Goal: Task Accomplishment & Management: Use online tool/utility

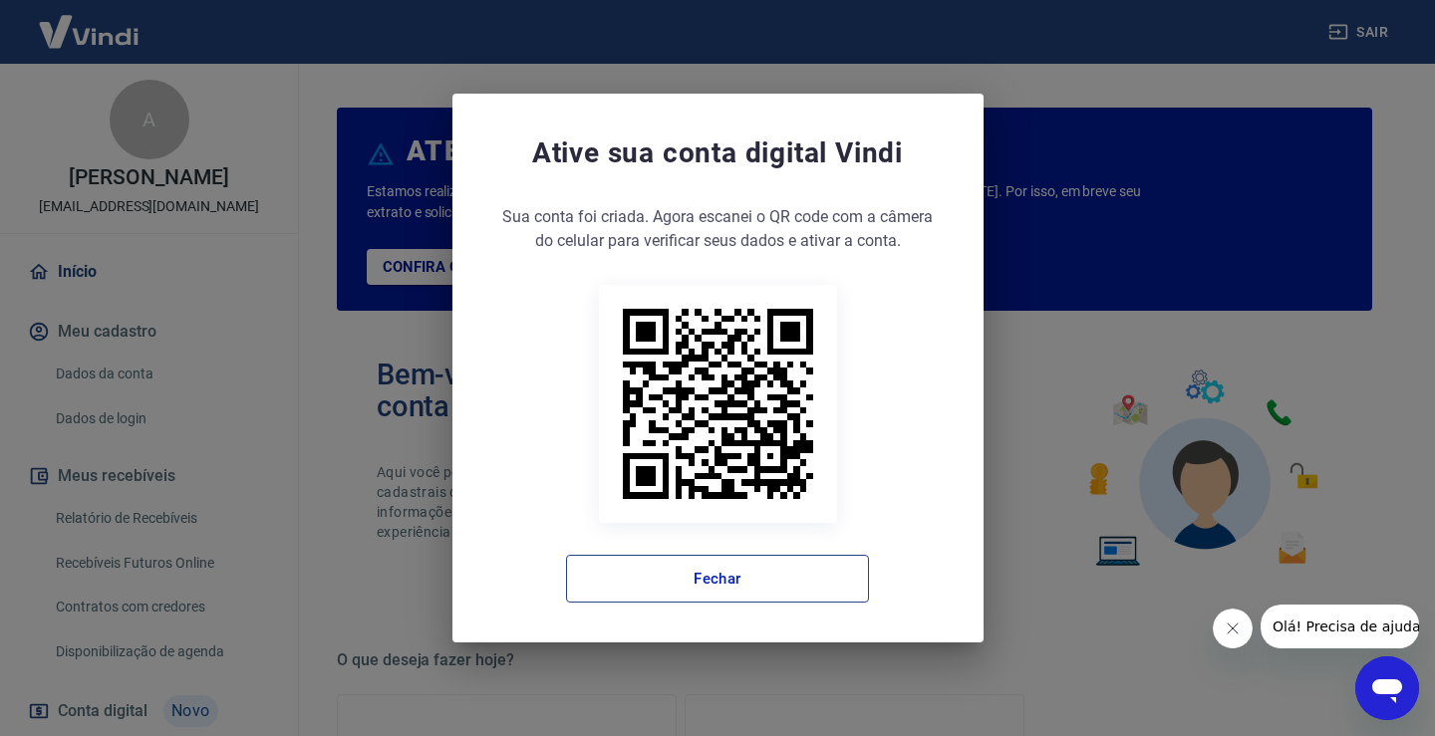
drag, startPoint x: 784, startPoint y: 581, endPoint x: 760, endPoint y: 573, distance: 25.2
click at [783, 581] on button "Fechar" at bounding box center [717, 579] width 303 height 48
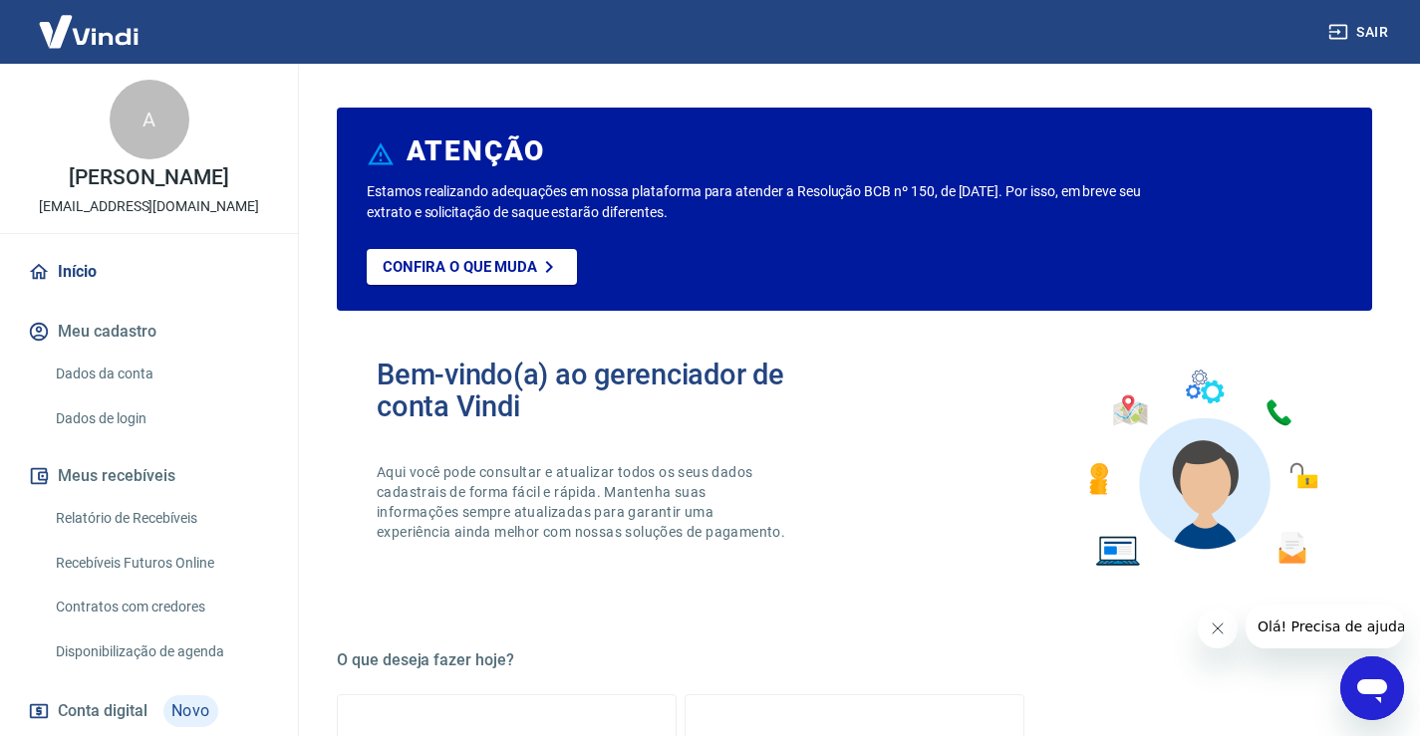
click at [137, 528] on link "Relatório de Recebíveis" at bounding box center [161, 518] width 226 height 41
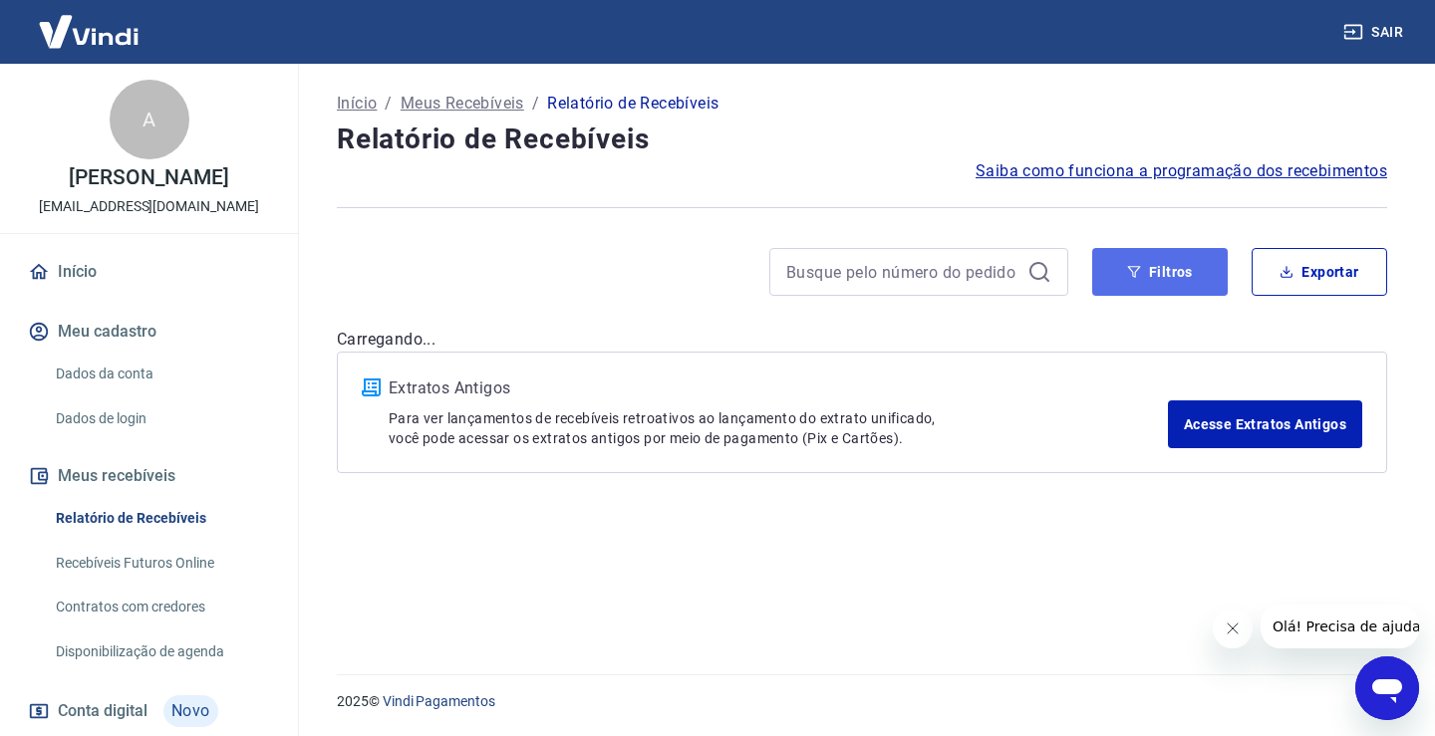
click at [1164, 278] on button "Filtros" at bounding box center [1159, 272] width 135 height 48
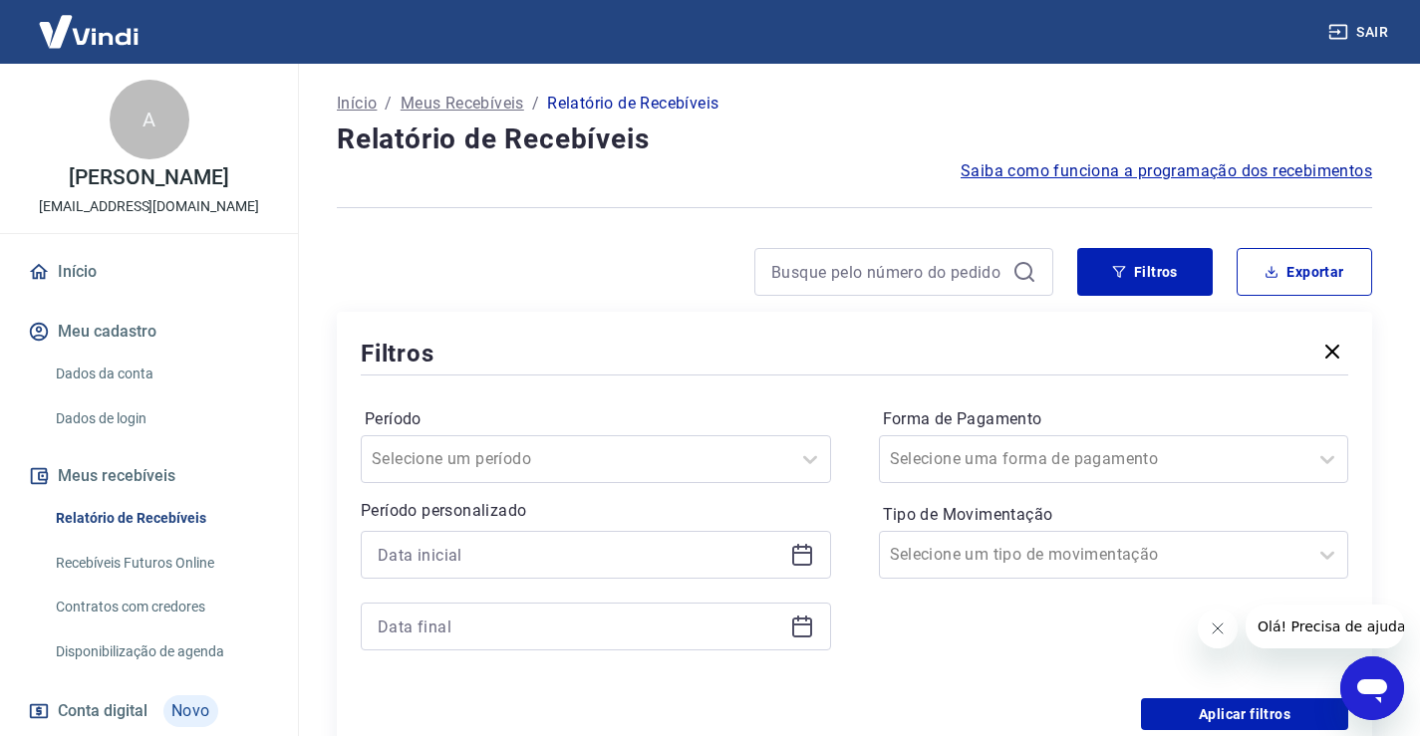
click at [499, 575] on div at bounding box center [596, 555] width 470 height 48
click at [482, 555] on input at bounding box center [580, 555] width 404 height 30
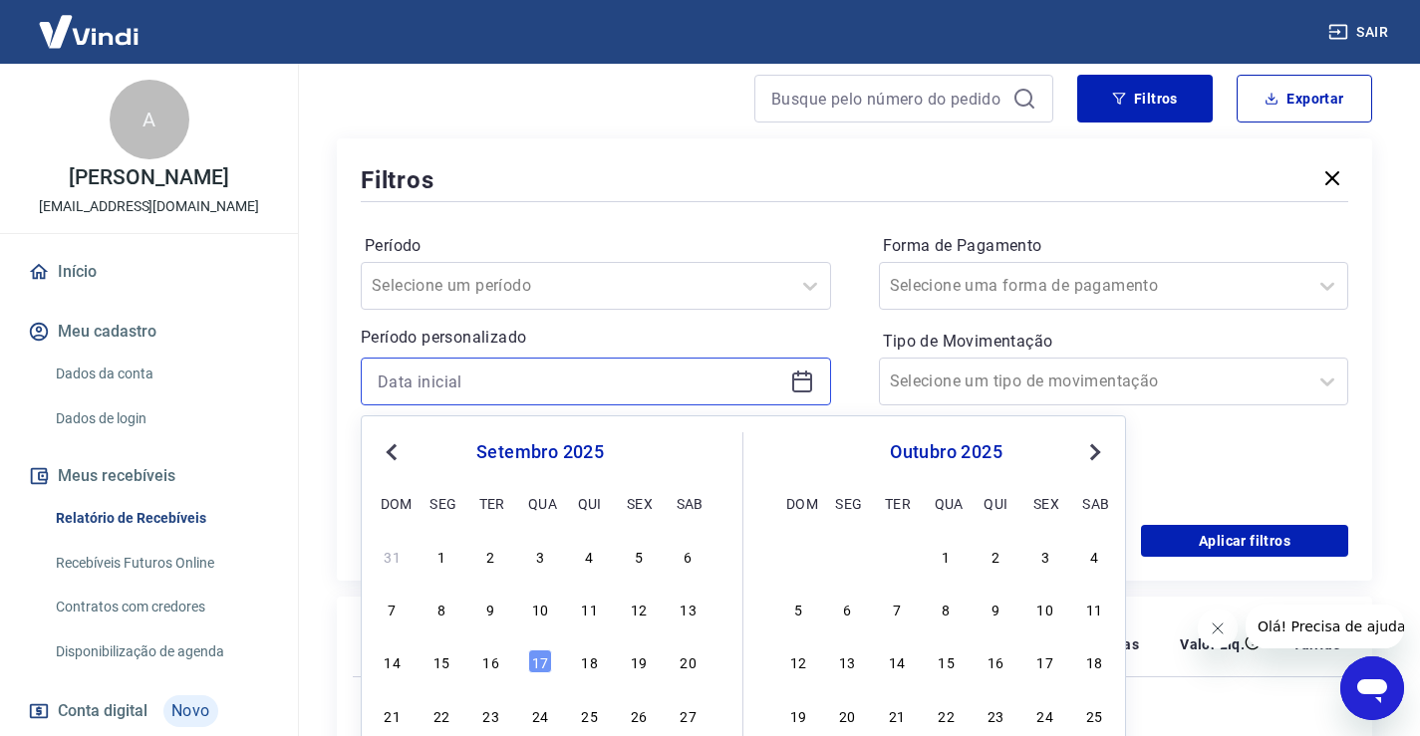
scroll to position [199, 0]
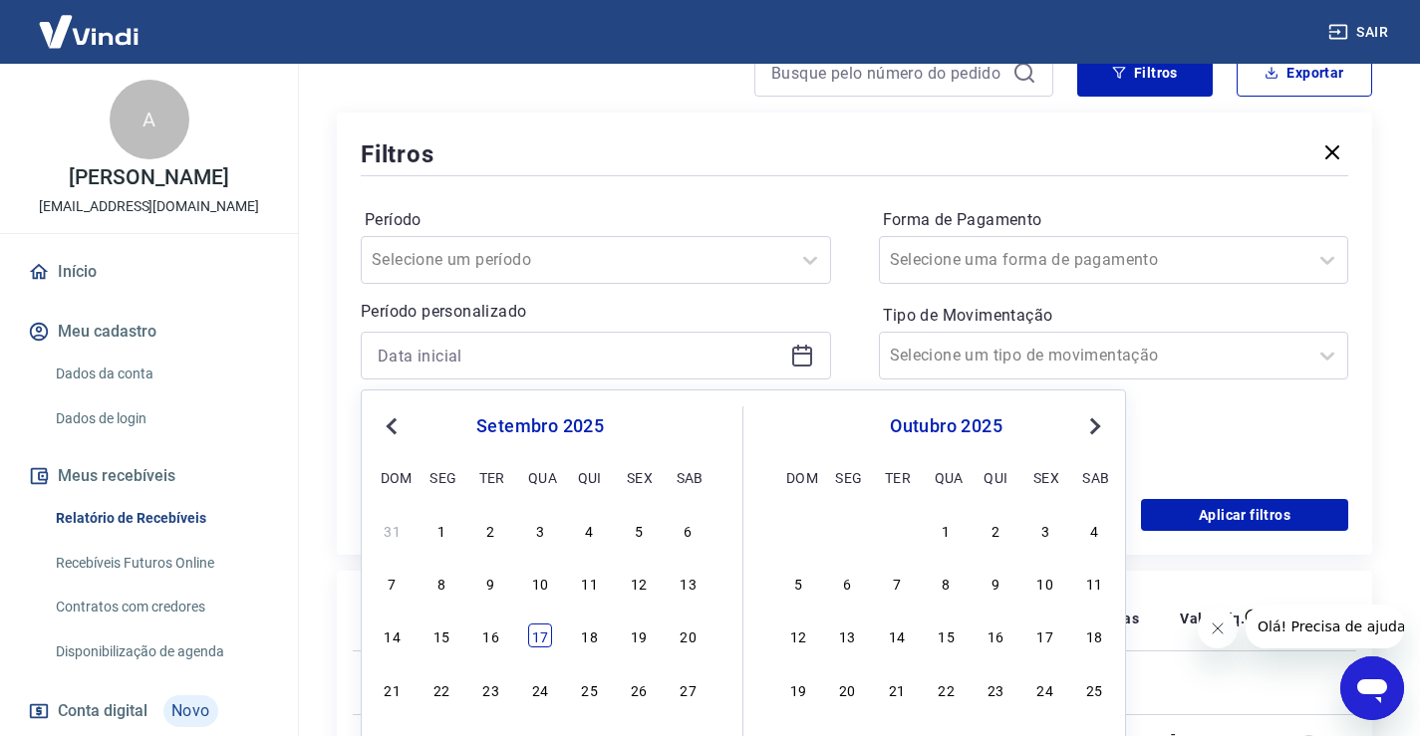
click at [545, 633] on div "17" at bounding box center [540, 636] width 24 height 24
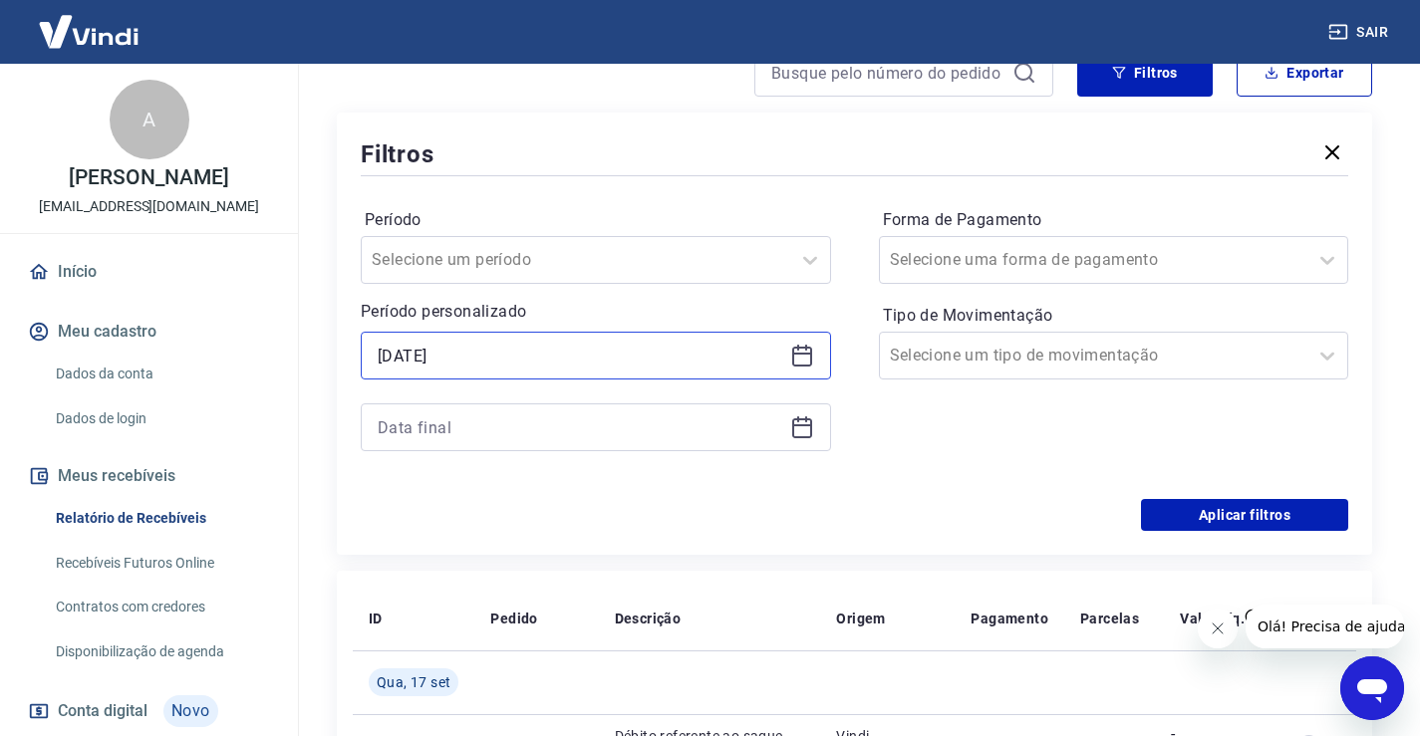
click at [465, 365] on input "[DATE]" at bounding box center [580, 356] width 404 height 30
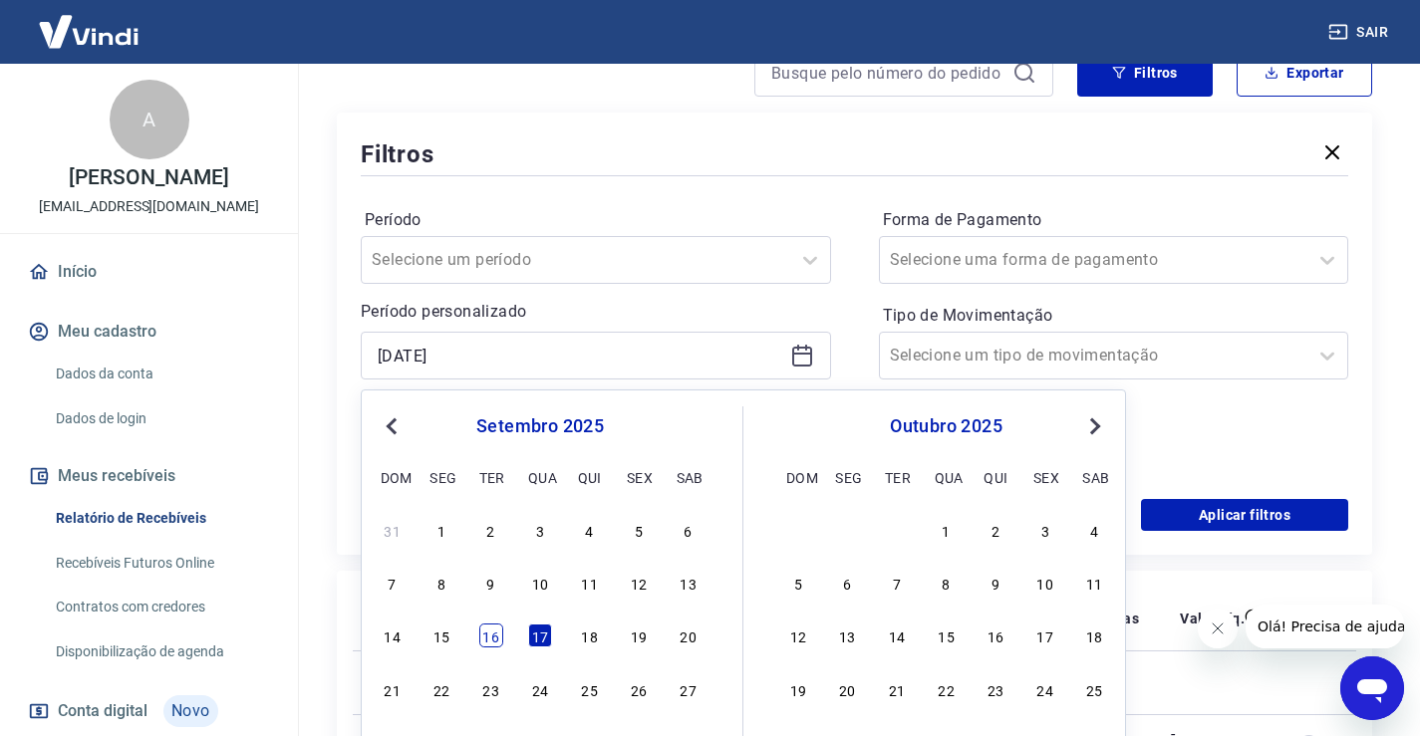
click at [493, 642] on div "16" at bounding box center [491, 636] width 24 height 24
type input "[DATE]"
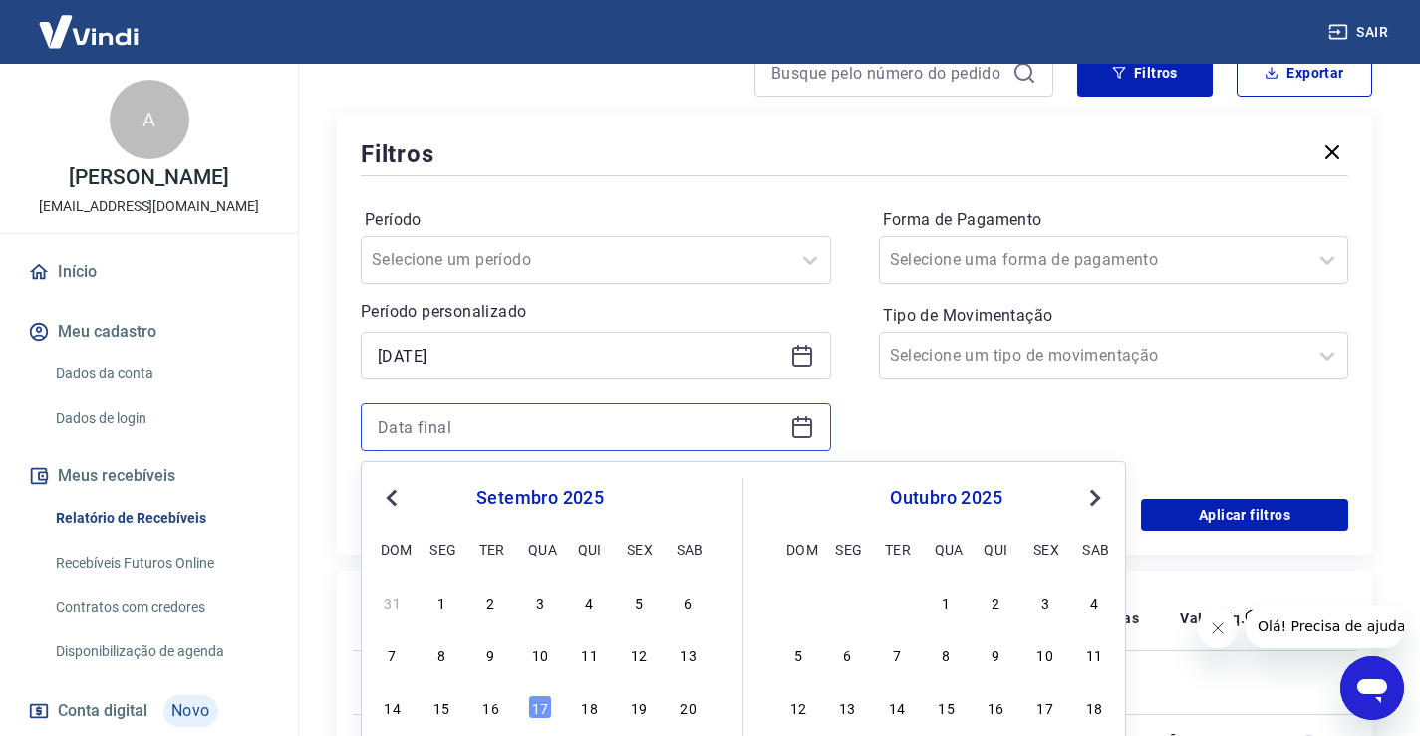
click at [454, 421] on input at bounding box center [580, 427] width 404 height 30
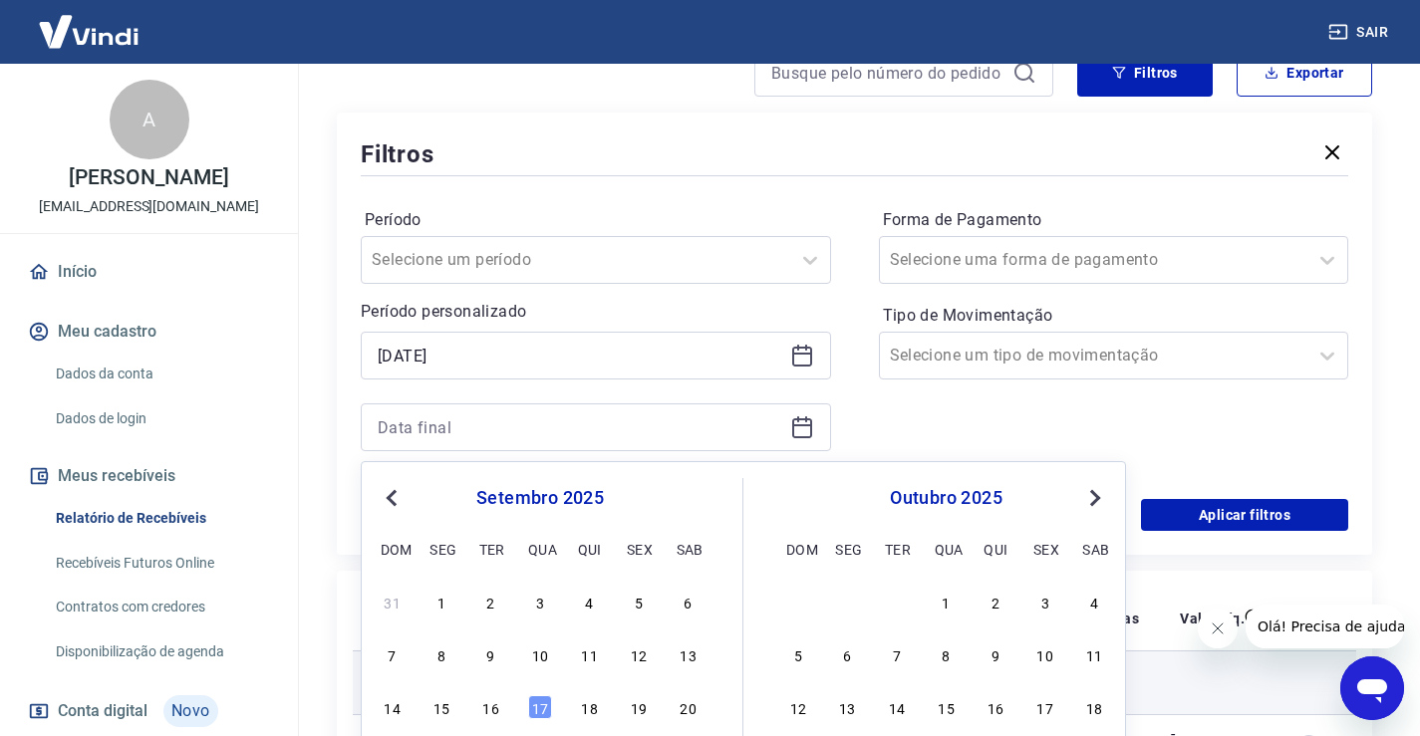
click at [494, 714] on div "16" at bounding box center [491, 707] width 24 height 24
type input "[DATE]"
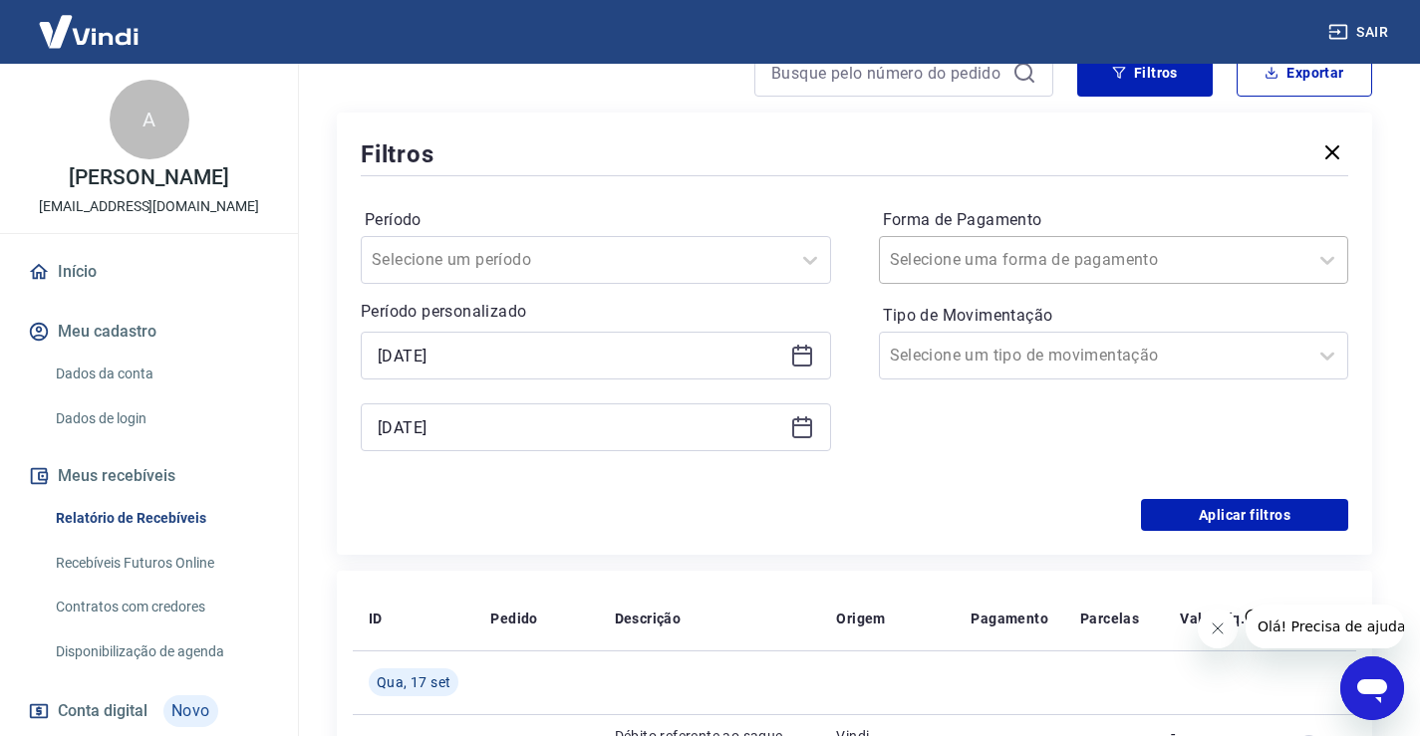
click at [999, 263] on input "Forma de Pagamento" at bounding box center [990, 260] width 201 height 24
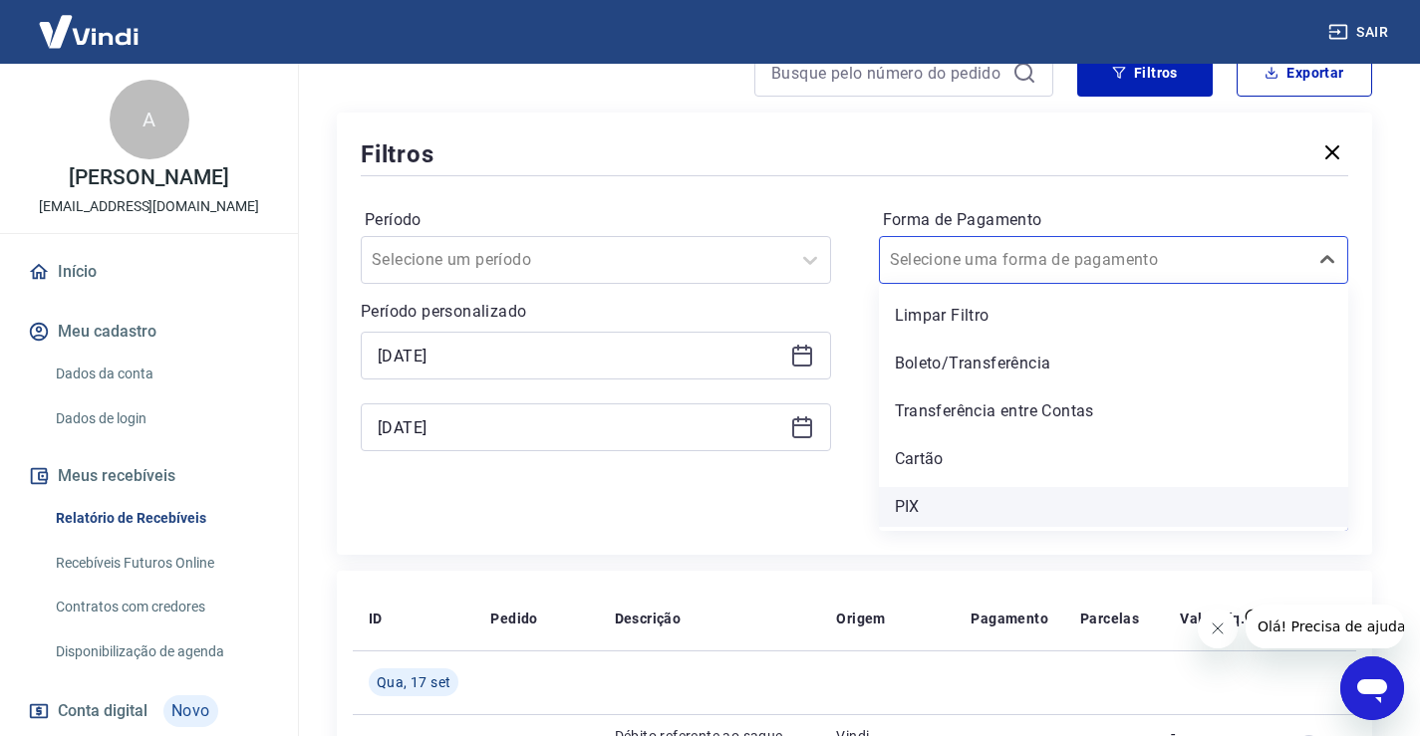
click at [908, 515] on div "PIX" at bounding box center [1114, 507] width 470 height 40
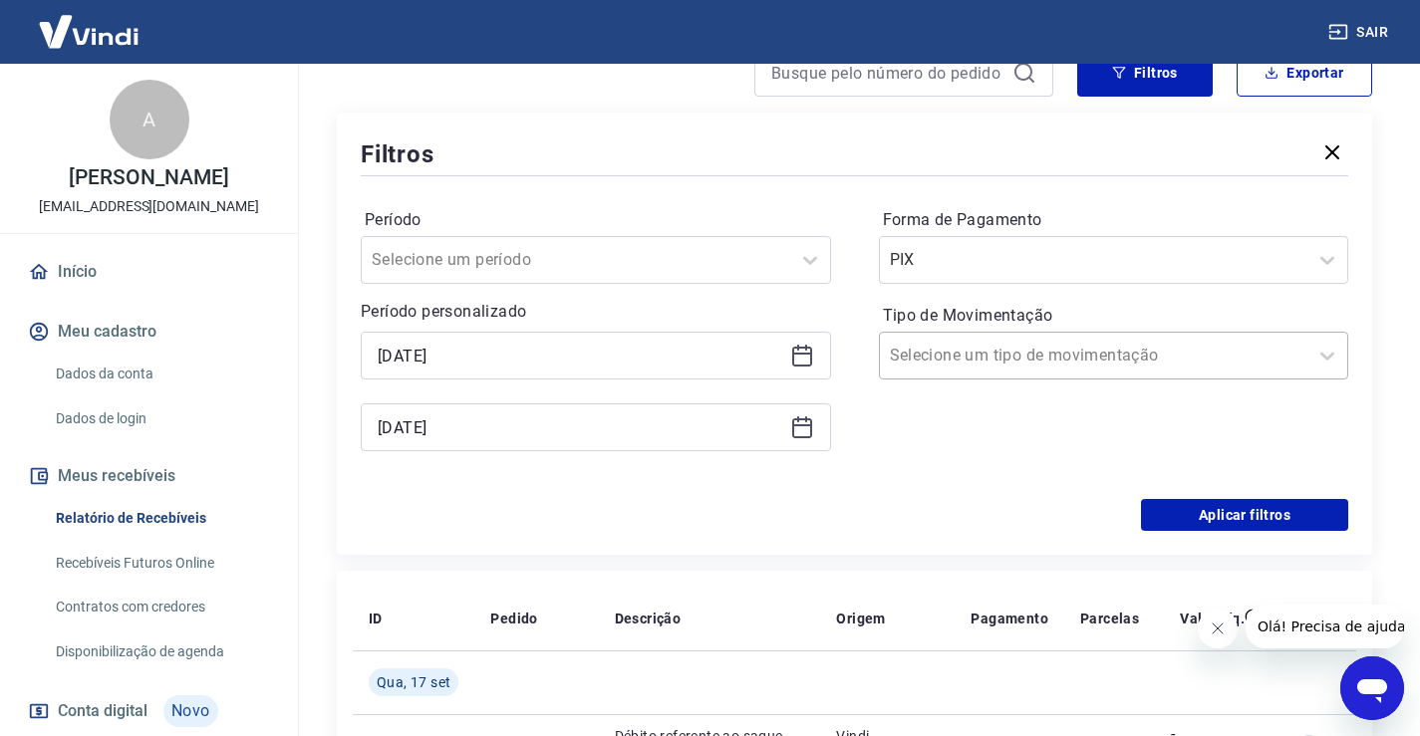
click at [947, 360] on input "Tipo de Movimentação" at bounding box center [990, 356] width 201 height 24
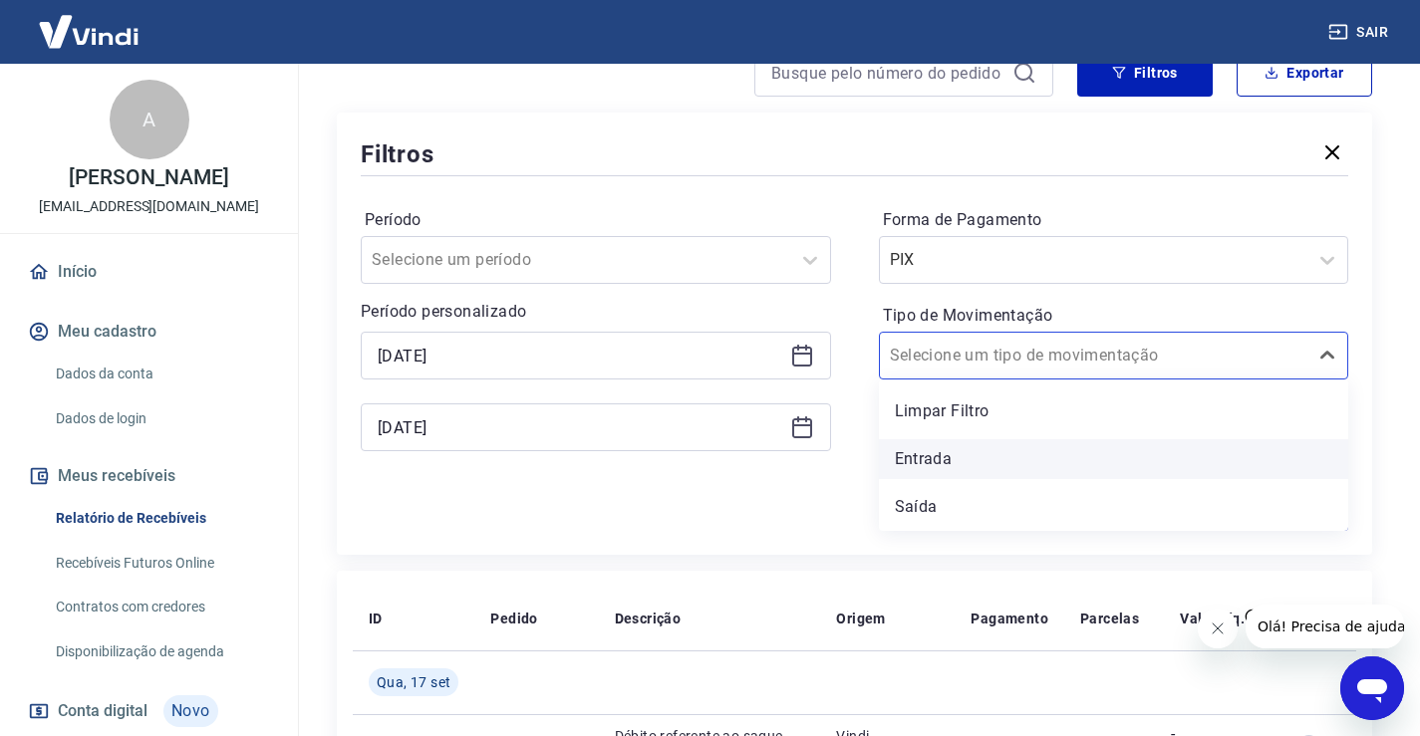
click at [929, 454] on div "Entrada" at bounding box center [1114, 459] width 470 height 40
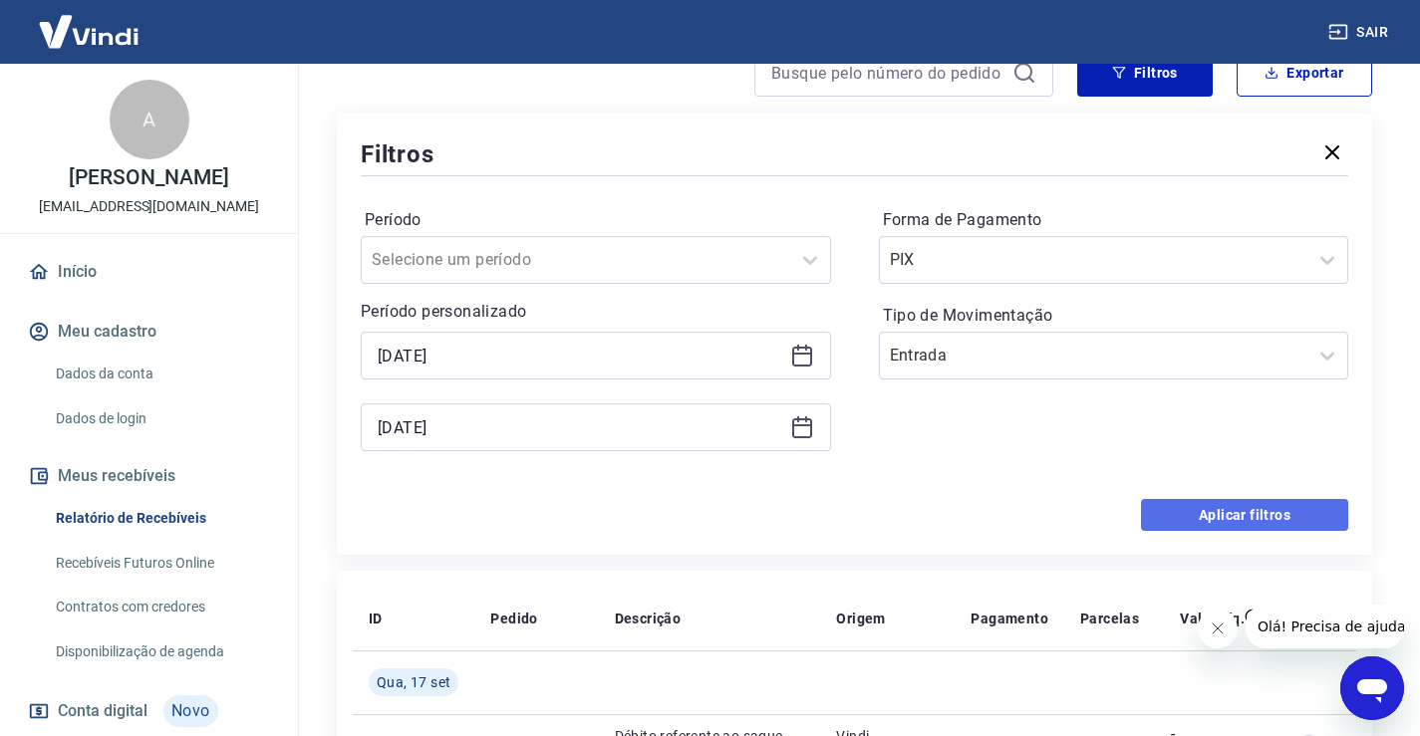
click at [1216, 519] on button "Aplicar filtros" at bounding box center [1244, 515] width 207 height 32
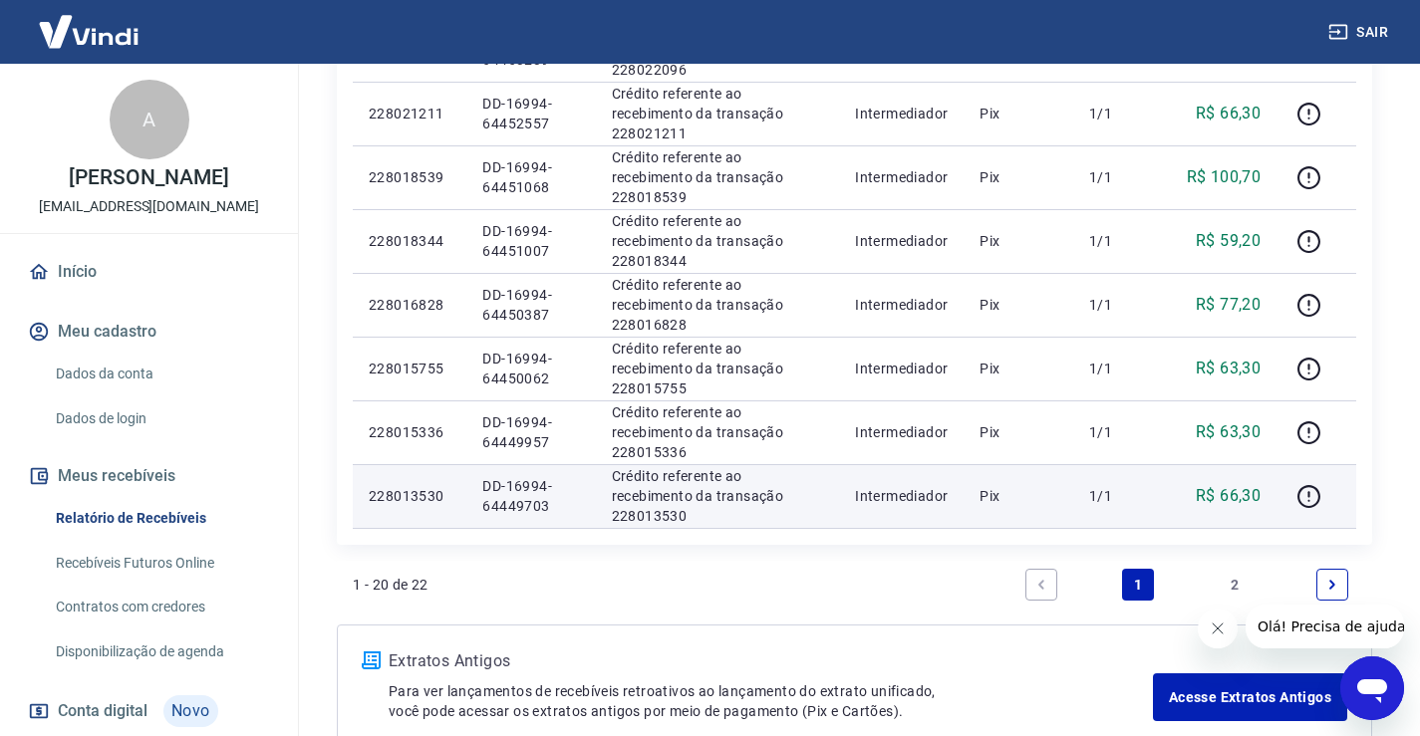
scroll to position [1338, 0]
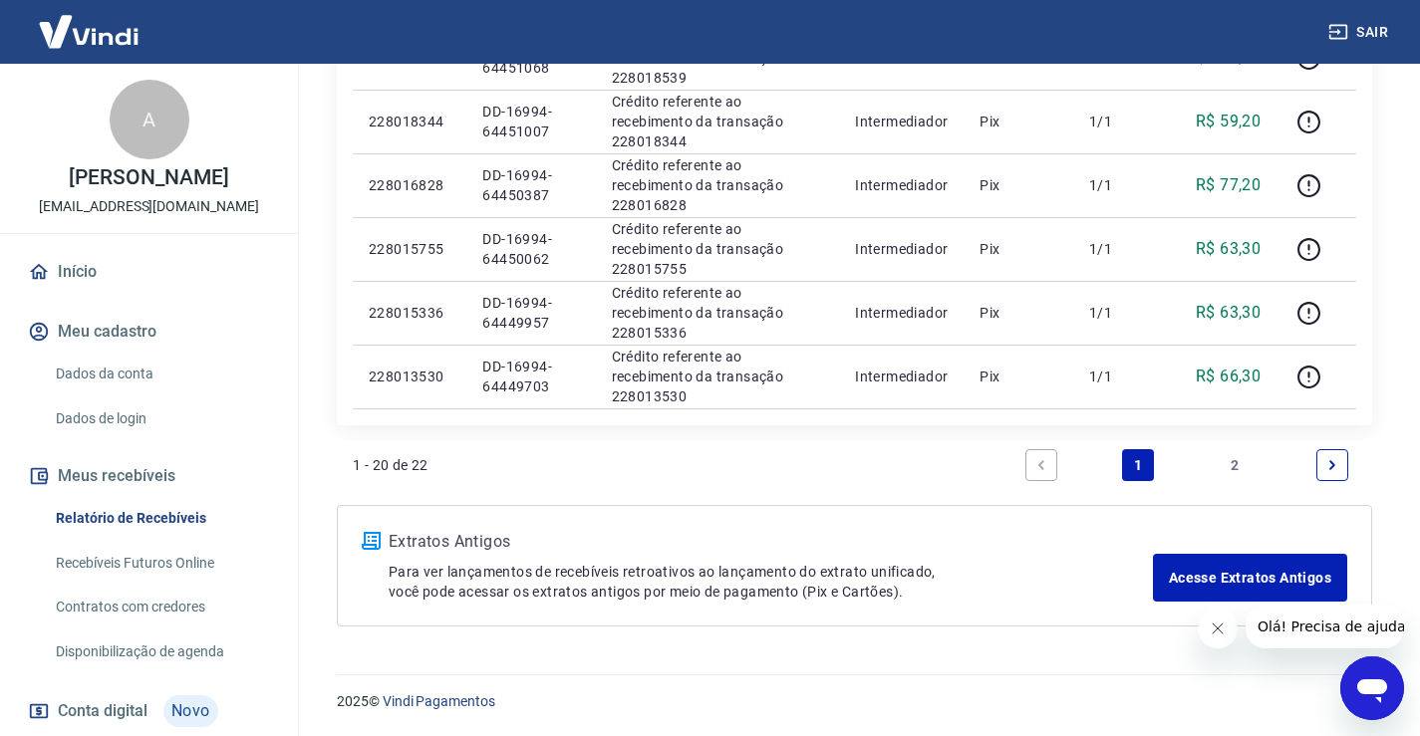
click at [1232, 465] on link "2" at bounding box center [1235, 465] width 32 height 32
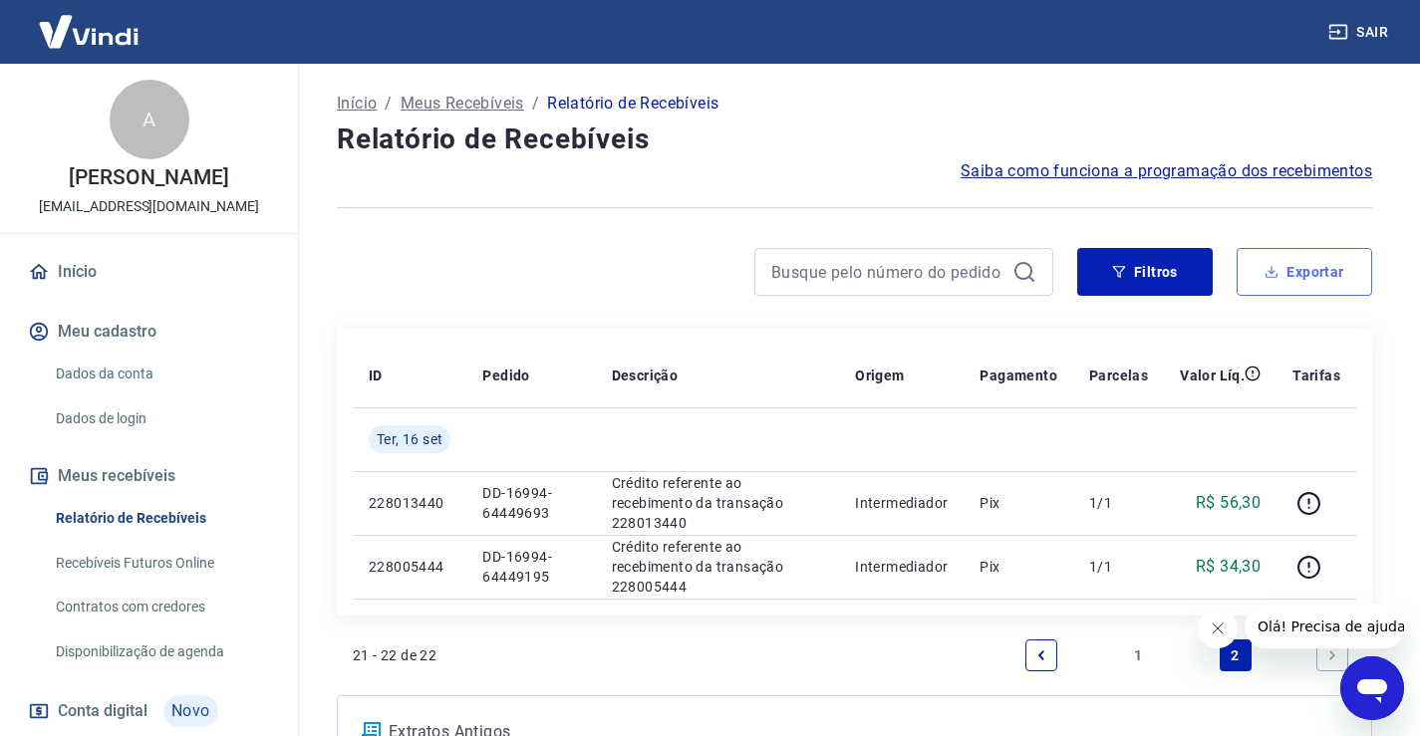
click at [1332, 270] on button "Exportar" at bounding box center [1303, 272] width 135 height 48
type input "[DATE]"
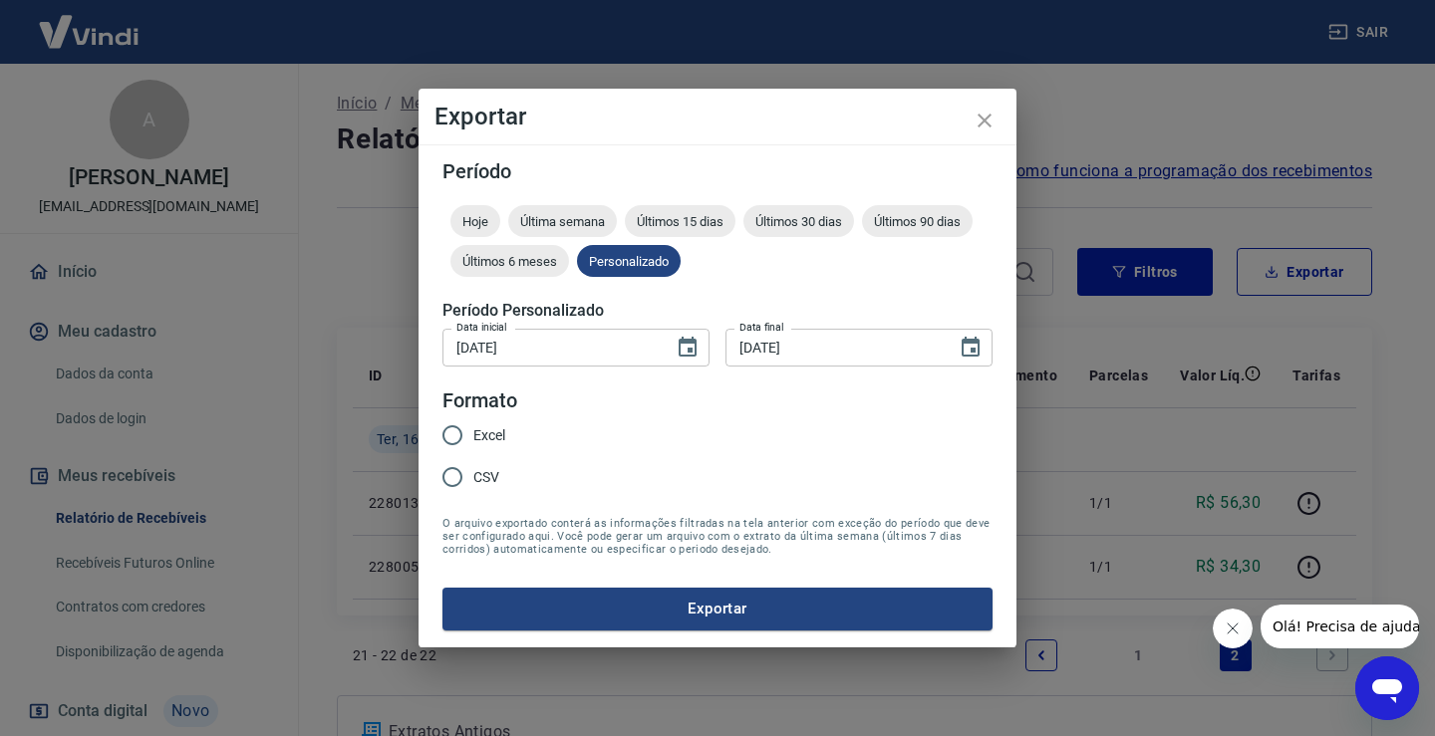
click at [464, 482] on input "CSV" at bounding box center [452, 477] width 42 height 42
radio input "true"
click at [699, 604] on button "Exportar" at bounding box center [717, 609] width 550 height 42
